Goal: Task Accomplishment & Management: Complete application form

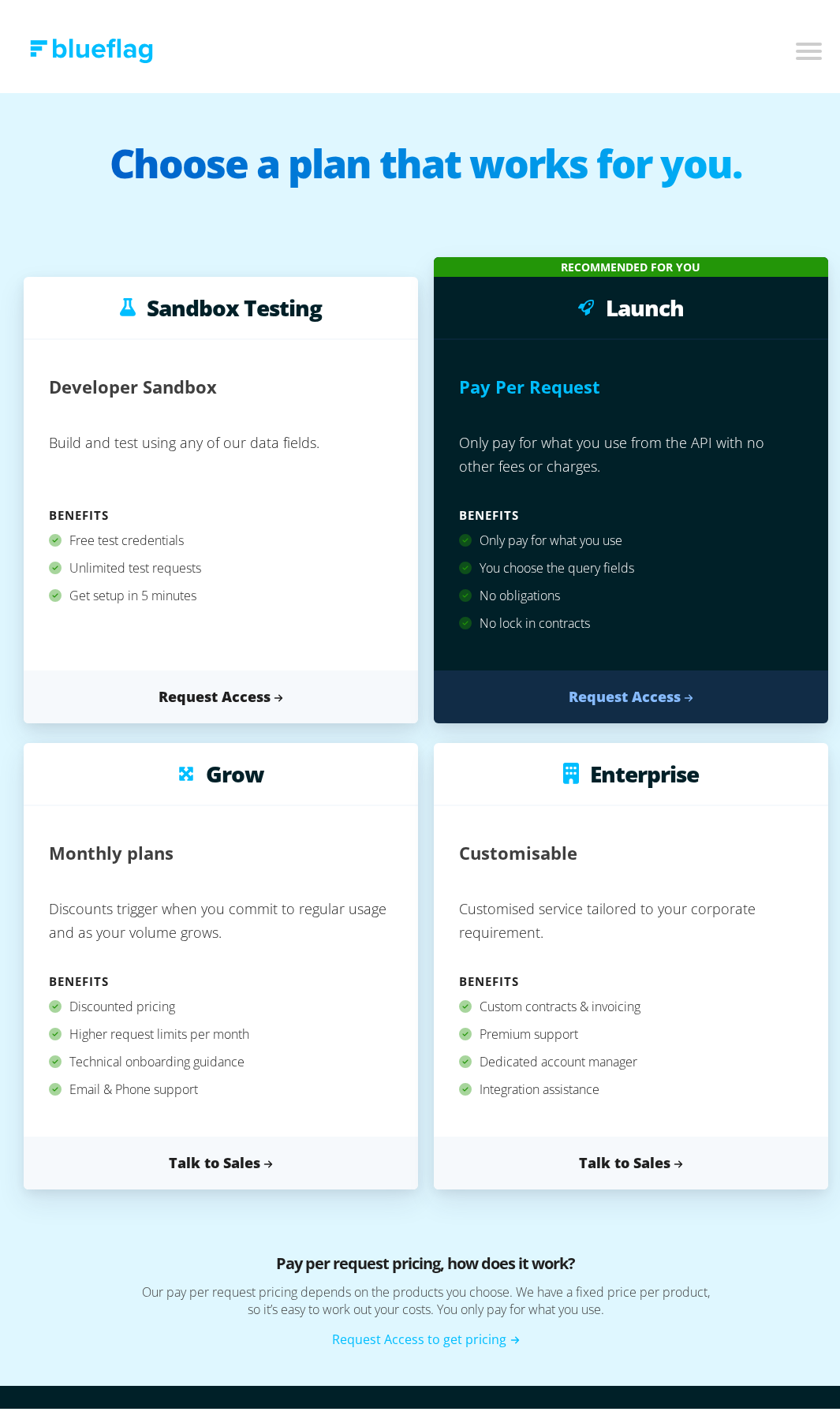
click at [792, 41] on input "Toggle mobile navigation menu" at bounding box center [808, 41] width 32 height 26
checkbox input "true"
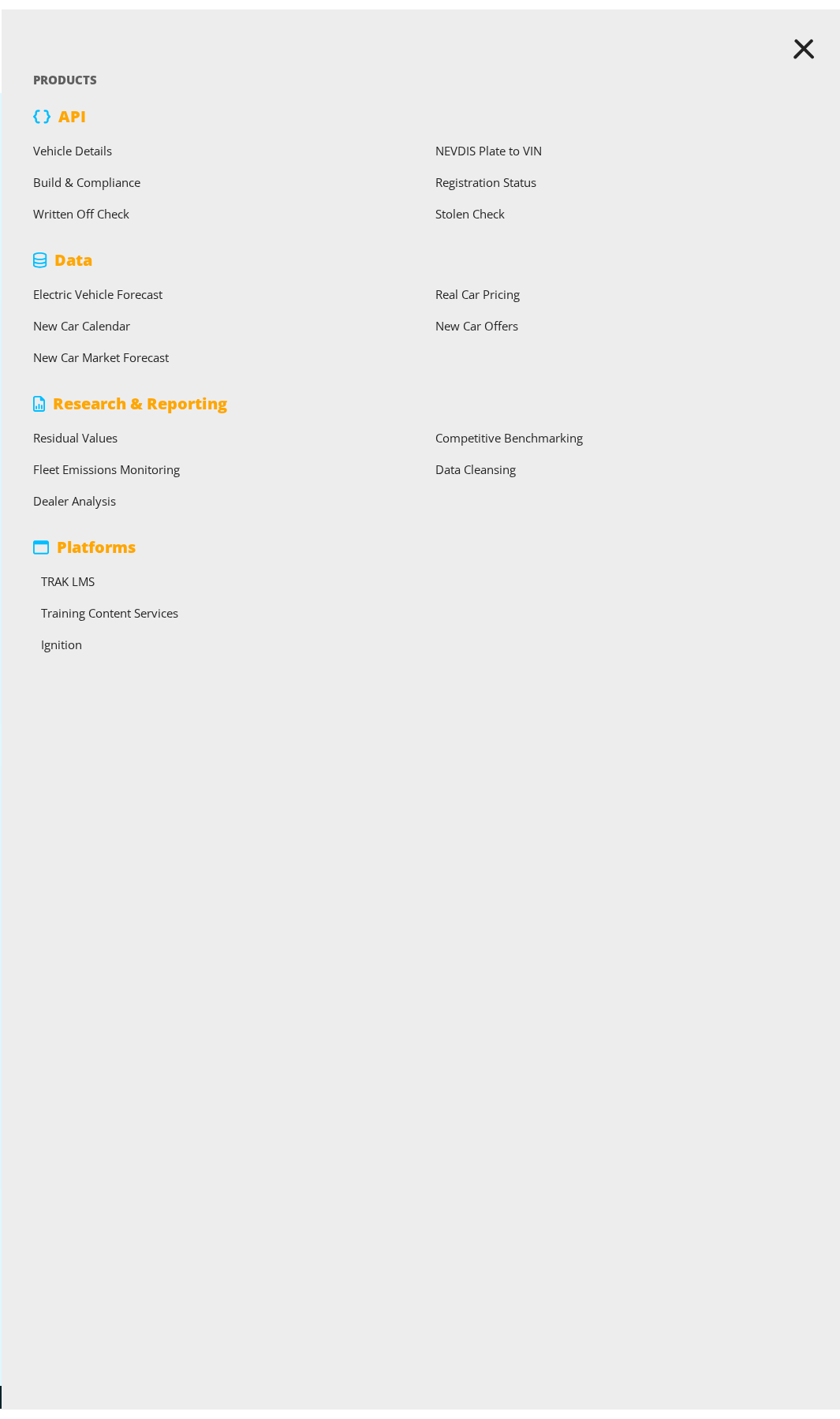
click at [440, 171] on link "Registration Status" at bounding box center [486, 173] width 101 height 16
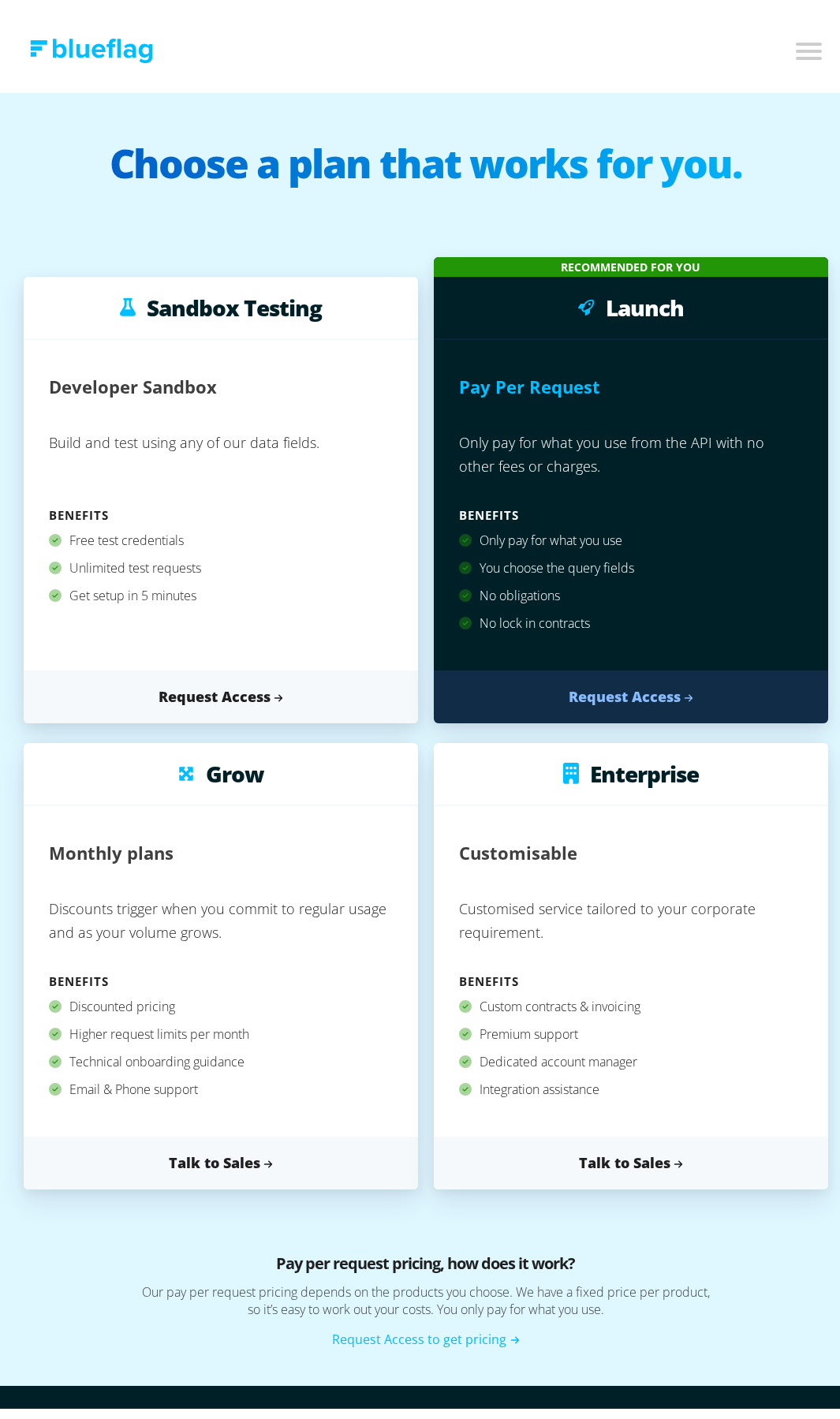
drag, startPoint x: 270, startPoint y: 399, endPoint x: 294, endPoint y: 396, distance: 24.2
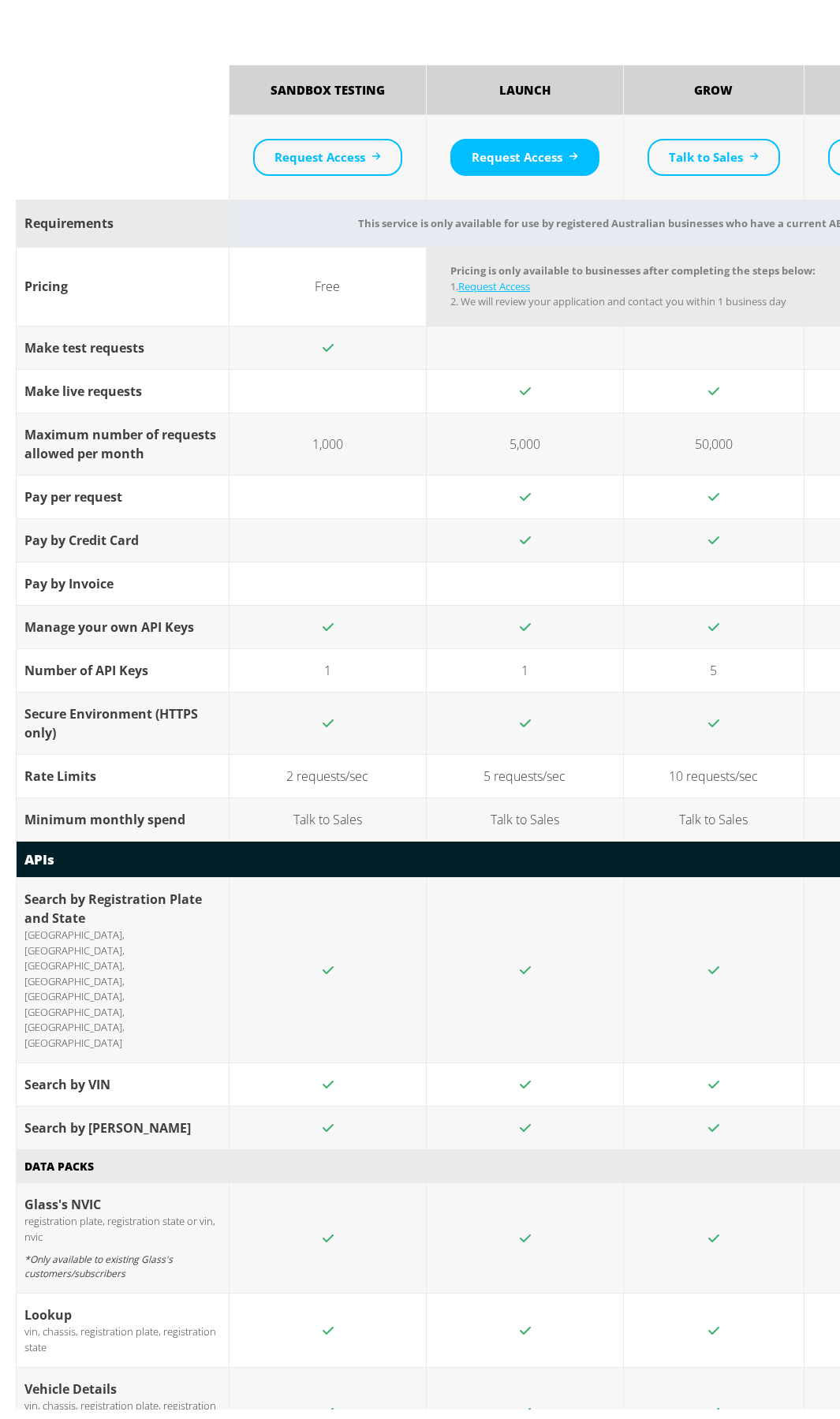
scroll to position [1736, 0]
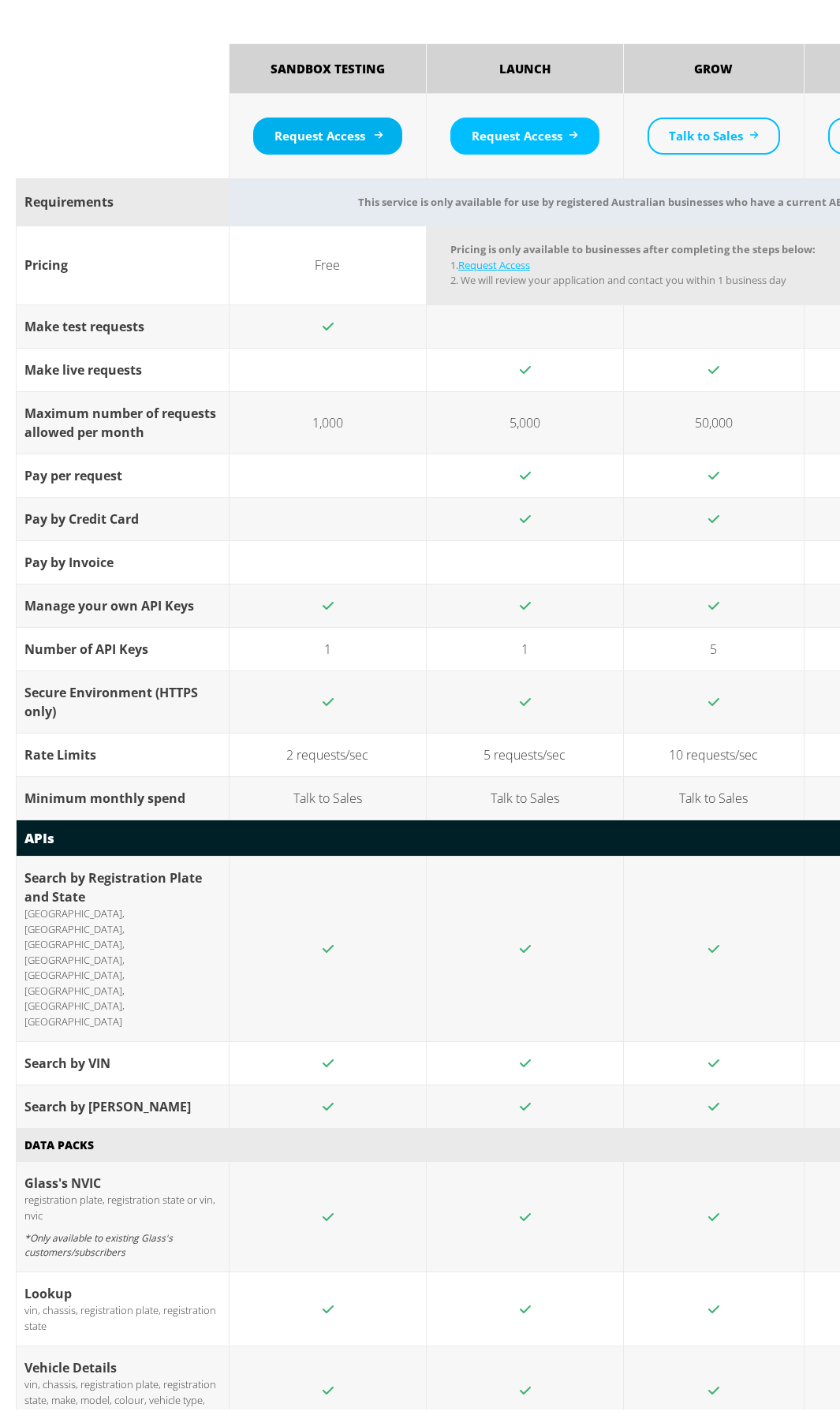
click at [349, 130] on link "Request Access" at bounding box center [327, 127] width 149 height 37
